Goal: Task Accomplishment & Management: Use online tool/utility

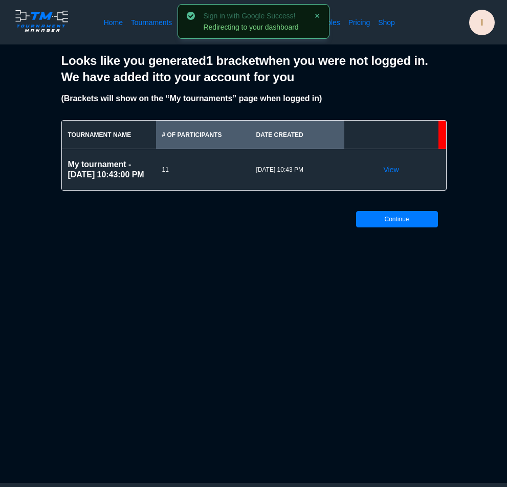
click at [379, 165] on div "View" at bounding box center [391, 169] width 94 height 41
click at [387, 169] on link "View" at bounding box center [390, 170] width 15 height 10
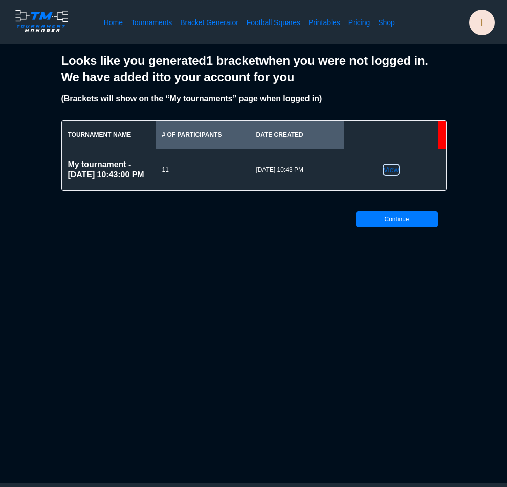
click at [389, 171] on link "View" at bounding box center [390, 170] width 15 height 10
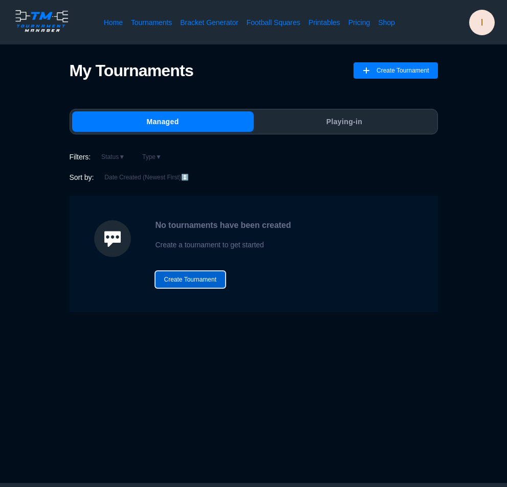
click at [196, 285] on button "Create Tournament" at bounding box center [190, 279] width 70 height 16
